Goal: Information Seeking & Learning: Learn about a topic

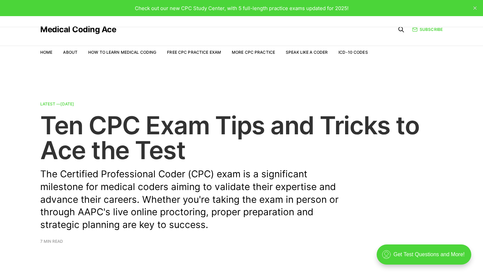
click at [239, 106] on div "Latest — Oct 16, 2024" at bounding box center [241, 104] width 402 height 4
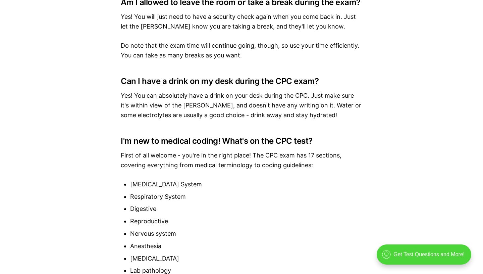
scroll to position [3153, 0]
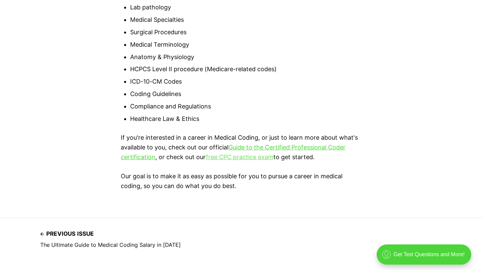
click at [238, 153] on link "free CPC practice exam" at bounding box center [239, 156] width 67 height 7
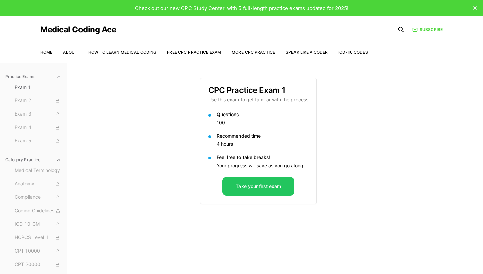
click at [196, 7] on span "Check out our new CPC Study Center, with 5 full-length practice exams updated f…" at bounding box center [242, 8] width 214 height 6
click at [176, 8] on span "Check out our new CPC Study Center, with 5 full-length practice exams updated f…" at bounding box center [242, 8] width 214 height 6
click at [144, 8] on span "Check out our new CPC Study Center, with 5 full-length practice exams updated f…" at bounding box center [242, 8] width 214 height 6
click at [244, 184] on button "Take your first exam" at bounding box center [258, 186] width 72 height 19
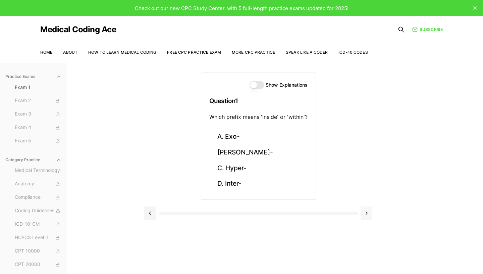
click at [364, 212] on button at bounding box center [367, 212] width 12 height 13
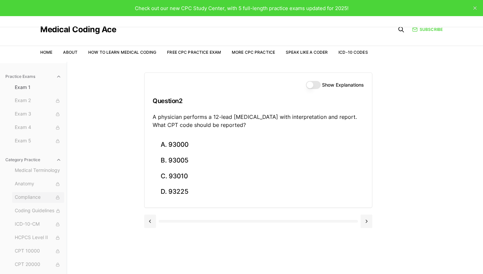
click at [47, 198] on span "Compliance" at bounding box center [38, 197] width 47 height 7
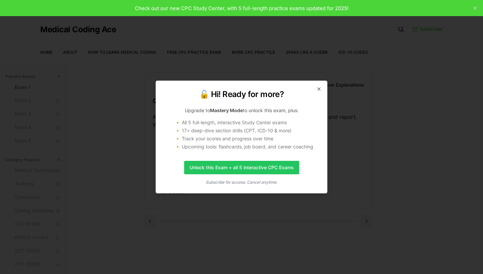
click at [316, 84] on div "🔓 Hi! Ready for more? Upgrade to Mastery Mode to unlock this exam, plus: 🔸 All …" at bounding box center [242, 136] width 172 height 113
click at [320, 87] on icon "button" at bounding box center [318, 88] width 5 height 5
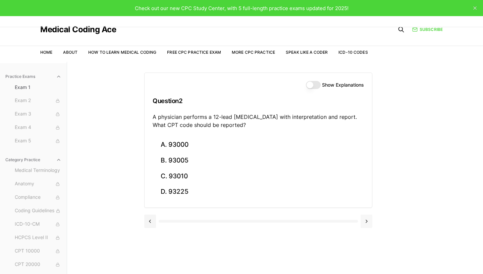
click at [367, 222] on button at bounding box center [367, 220] width 12 height 13
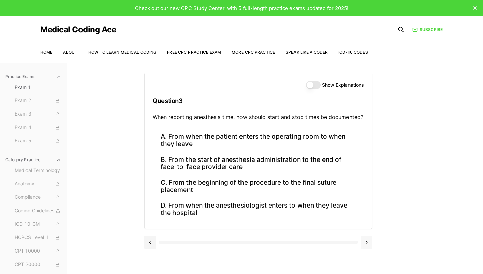
click at [368, 246] on button at bounding box center [367, 241] width 12 height 13
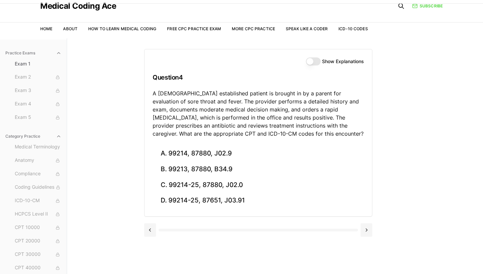
scroll to position [40, 0]
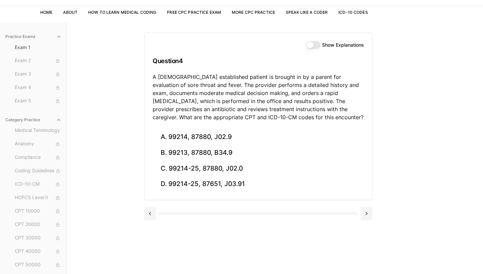
drag, startPoint x: 390, startPoint y: 243, endPoint x: 394, endPoint y: 254, distance: 11.8
click at [392, 265] on div "Show Explanations Question 4 A 6-year-old established patient is brought in by …" at bounding box center [275, 159] width 262 height 274
click at [396, 242] on div "Show Explanations Question 4 A 6-year-old established patient is brought in by …" at bounding box center [275, 159] width 262 height 274
click at [368, 211] on button at bounding box center [367, 213] width 12 height 13
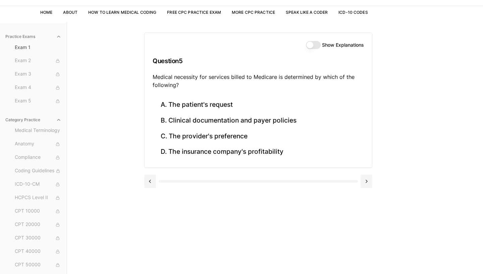
click at [361, 174] on button at bounding box center [367, 180] width 12 height 13
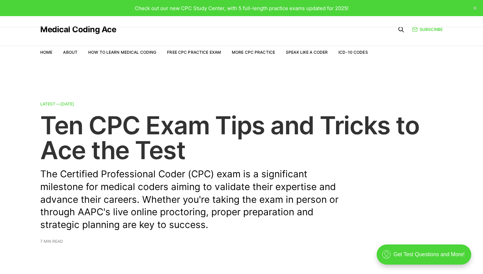
click at [264, 117] on h2 "Ten CPC Exam Tips and Tricks to Ace the Test" at bounding box center [241, 138] width 402 height 50
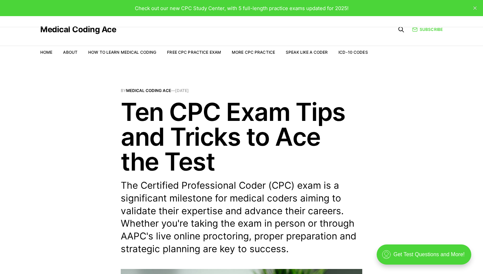
scroll to position [263, 0]
